Goal: Book appointment/travel/reservation

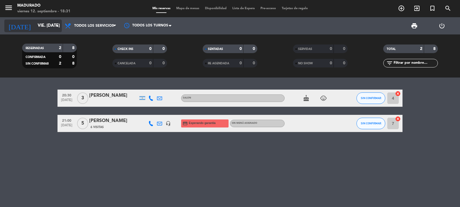
click at [44, 25] on input "vie. [DATE]" at bounding box center [63, 25] width 56 height 11
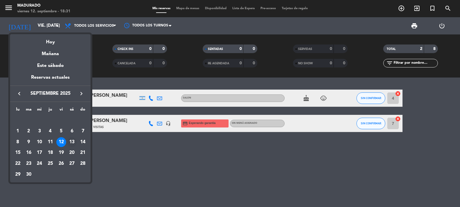
click at [72, 144] on div "13" at bounding box center [72, 142] width 10 height 10
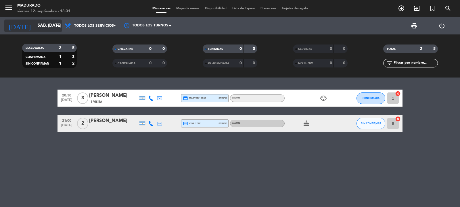
click at [43, 28] on input "sáb. [DATE]" at bounding box center [63, 25] width 56 height 11
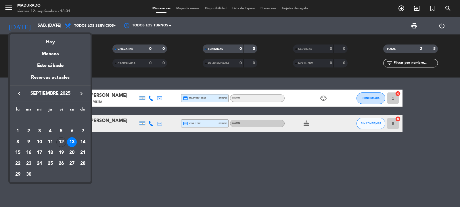
drag, startPoint x: 84, startPoint y: 141, endPoint x: 82, endPoint y: 138, distance: 3.7
click at [84, 141] on div "14" at bounding box center [83, 142] width 10 height 10
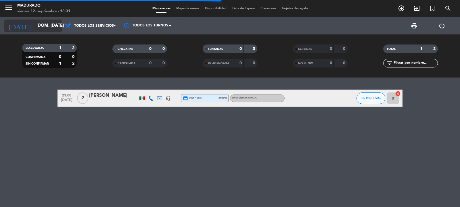
click at [46, 24] on input "dom. [DATE]" at bounding box center [63, 25] width 56 height 11
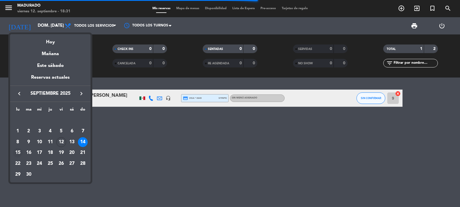
click at [17, 151] on div "15" at bounding box center [18, 153] width 10 height 10
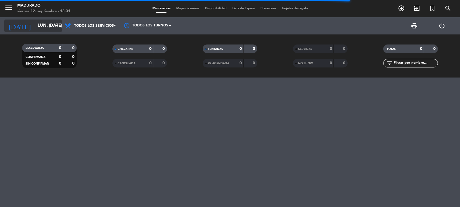
click at [35, 25] on input "lun. [DATE]" at bounding box center [63, 25] width 56 height 11
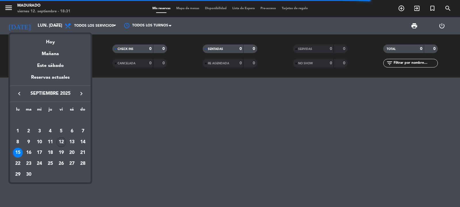
click at [61, 140] on div "12" at bounding box center [61, 142] width 10 height 10
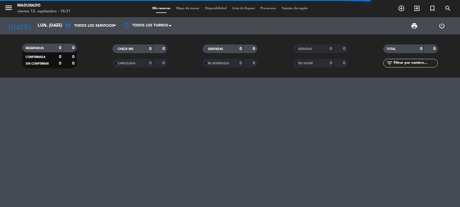
type input "vie. [DATE]"
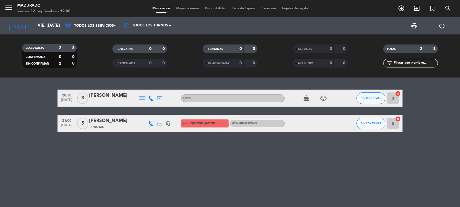
click at [307, 98] on icon "cake" at bounding box center [306, 98] width 7 height 7
